Goal: Task Accomplishment & Management: Use online tool/utility

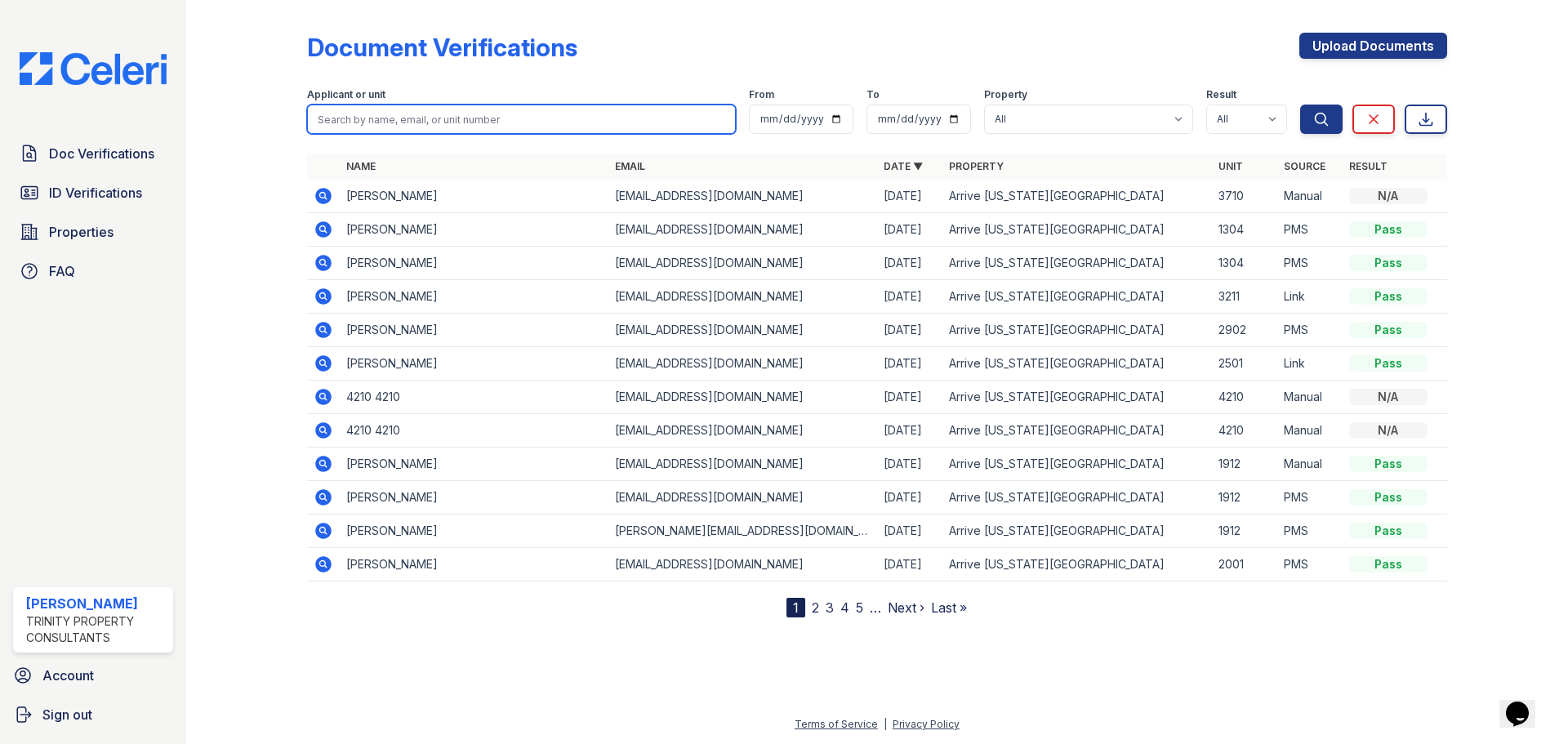
click at [447, 127] on input "search" at bounding box center [521, 119] width 429 height 29
type input "yuyi"
click at [1301, 105] on button "Search" at bounding box center [1322, 119] width 43 height 29
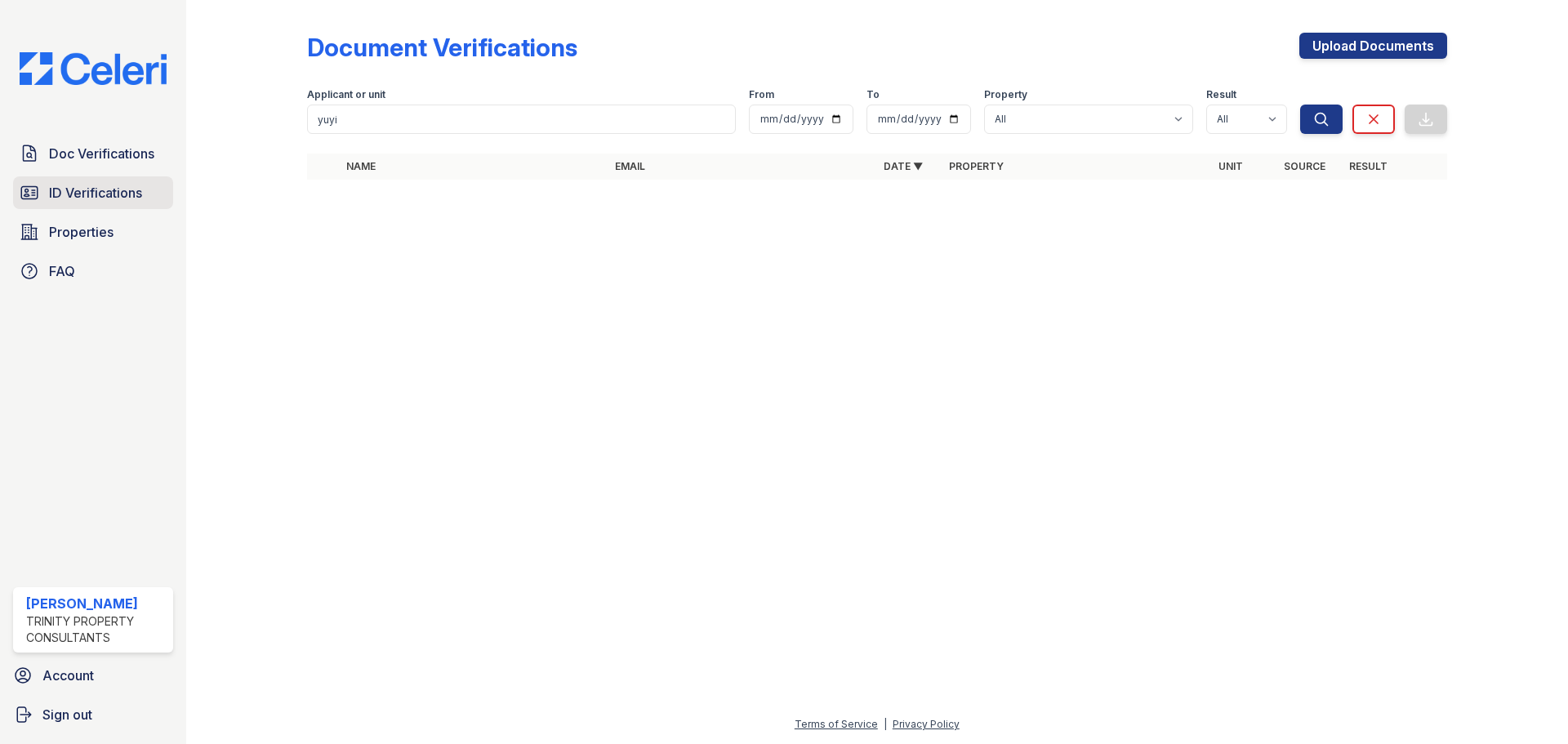
click at [129, 189] on span "ID Verifications" at bounding box center [95, 192] width 93 height 20
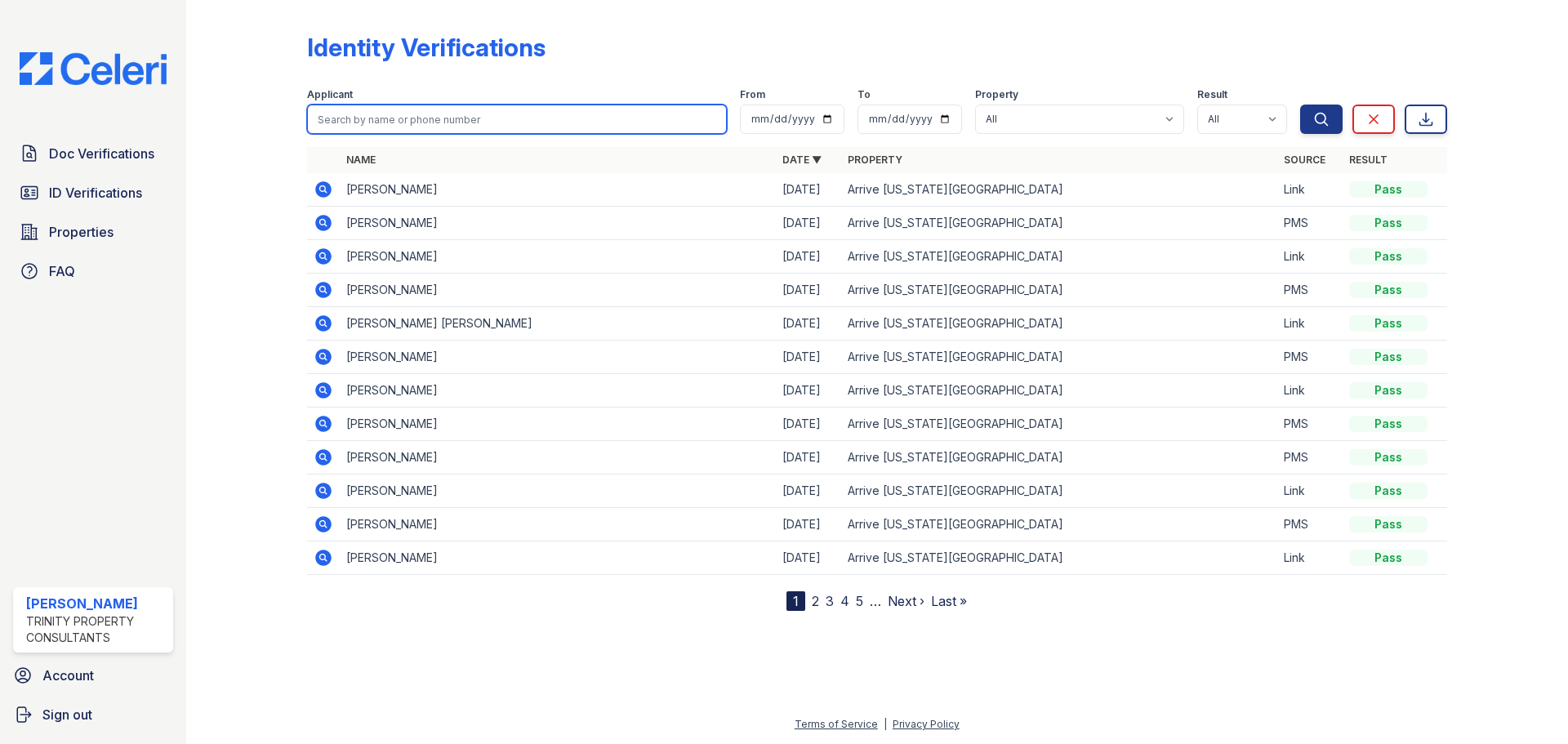
click at [358, 118] on input "search" at bounding box center [517, 119] width 420 height 29
click at [249, 361] on div at bounding box center [260, 309] width 95 height 604
click at [118, 159] on span "Doc Verifications" at bounding box center [101, 153] width 105 height 20
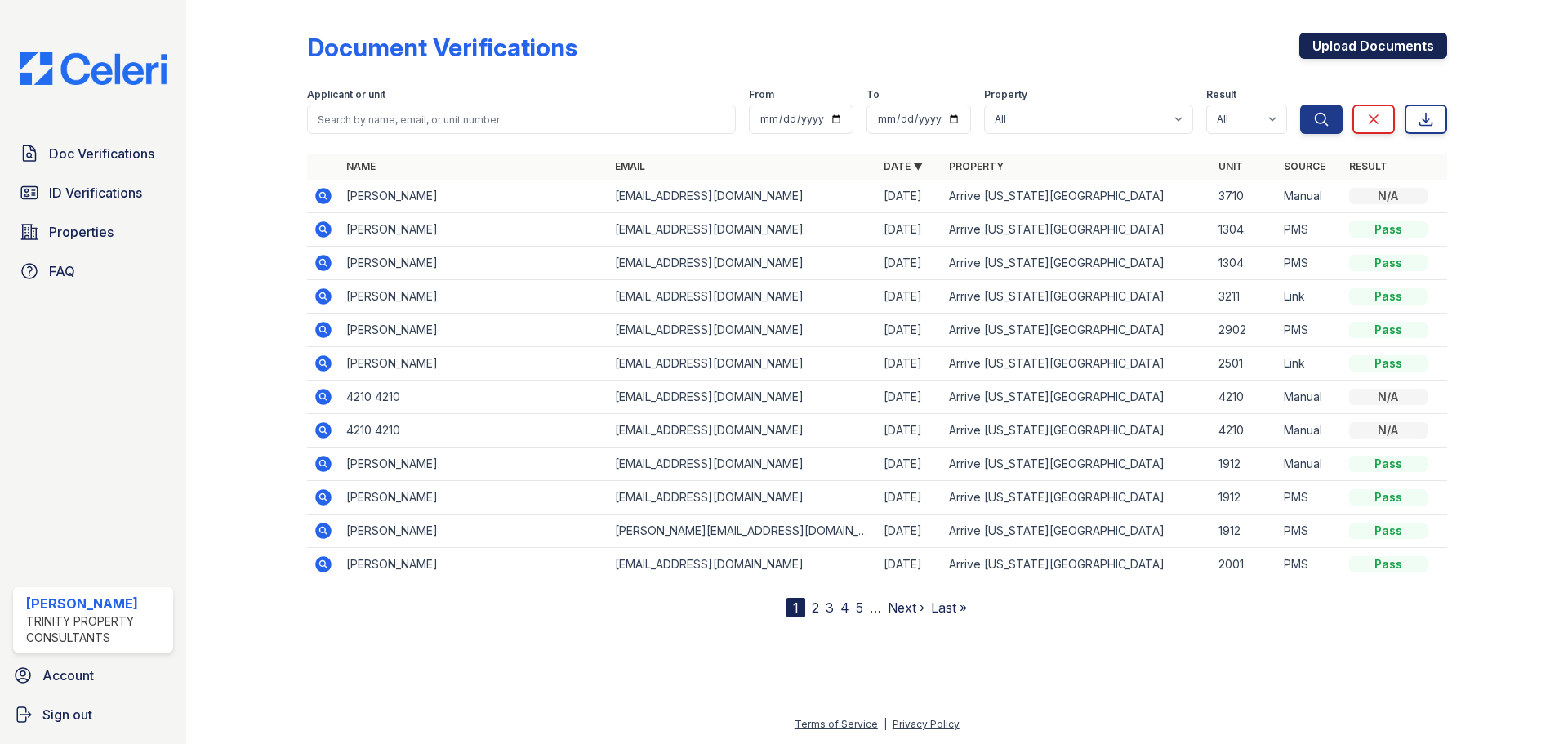
click at [1388, 43] on link "Upload Documents" at bounding box center [1373, 45] width 147 height 26
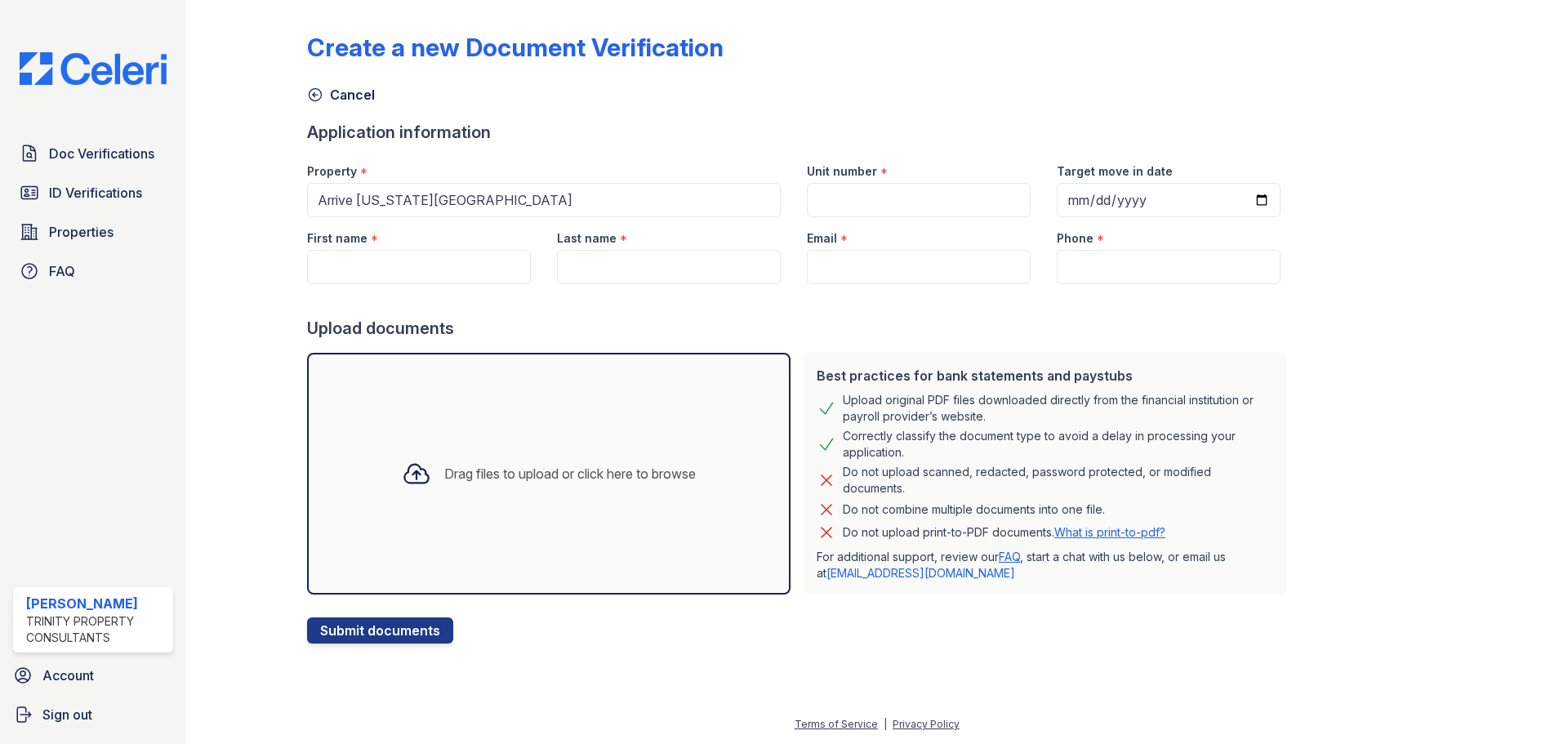
click at [315, 91] on icon at bounding box center [315, 94] width 16 height 16
